Goal: Transaction & Acquisition: Subscribe to service/newsletter

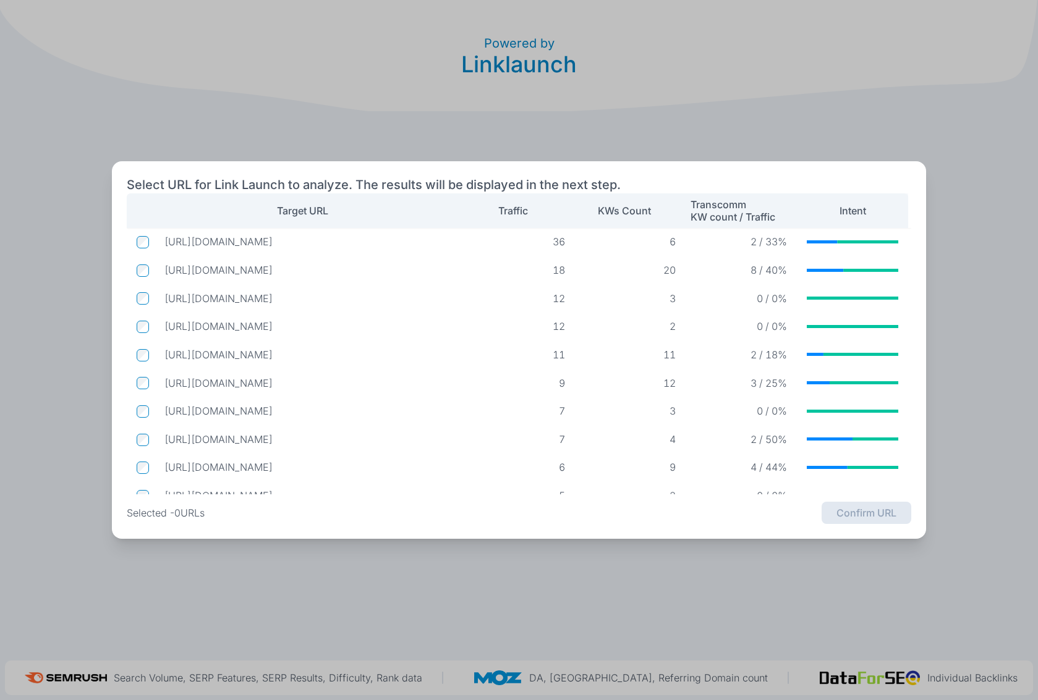
scroll to position [0, 6]
click at [130, 269] on td at bounding box center [141, 269] width 28 height 23
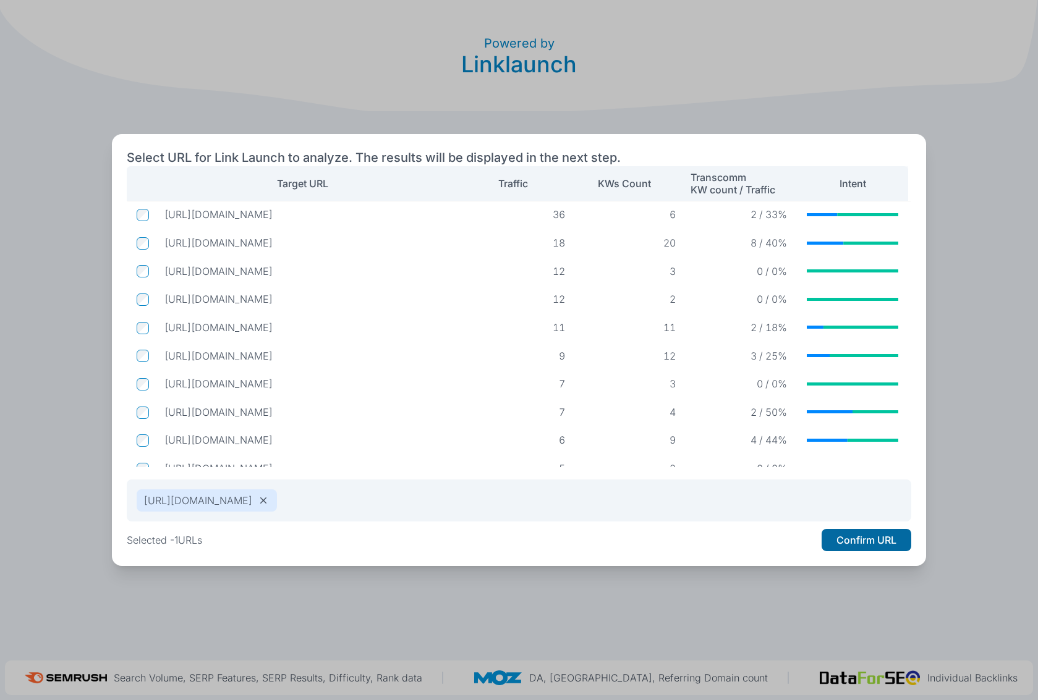
click at [880, 542] on button "Confirm URL" at bounding box center [867, 540] width 90 height 22
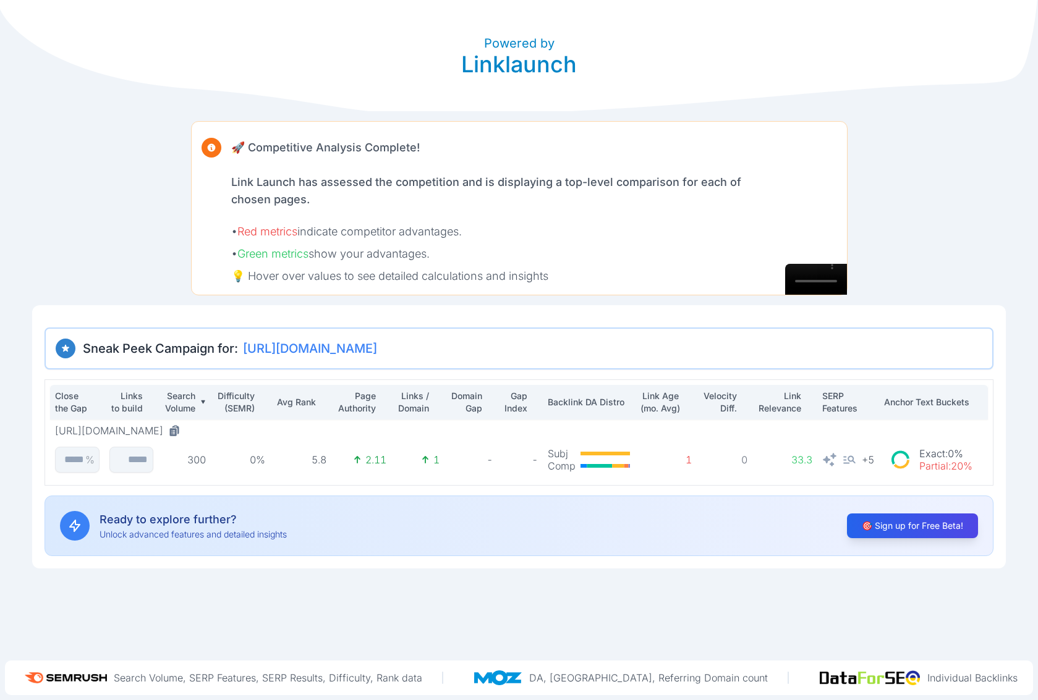
click at [348, 188] on p "Link Launch has assessed the competition and is displaying a top-level comparis…" at bounding box center [488, 191] width 514 height 35
click at [783, 587] on div "Powered by Linklaunch 🚀 Competitive Analysis Complete! Link Launch has assessed…" at bounding box center [519, 350] width 1038 height 700
click at [876, 529] on button "🎯 Sign up for Free Beta!" at bounding box center [913, 526] width 138 height 26
